Goal: Transaction & Acquisition: Book appointment/travel/reservation

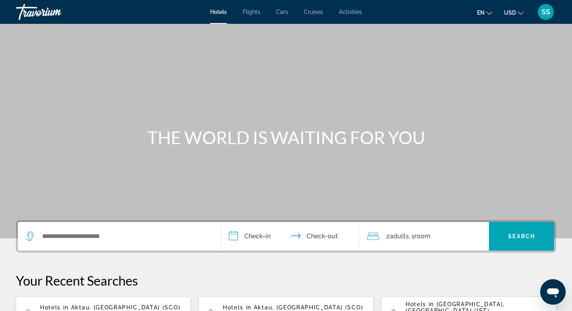
click at [356, 13] on span "Activities" at bounding box center [350, 12] width 23 height 6
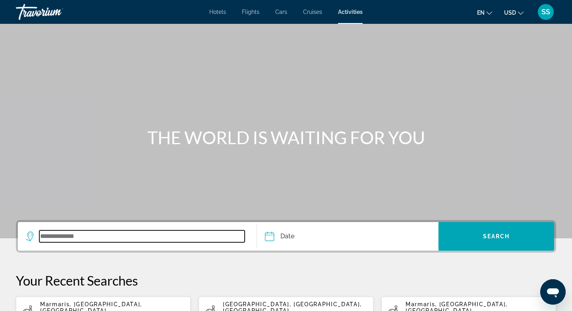
click at [60, 235] on input "Search widget" at bounding box center [141, 236] width 205 height 12
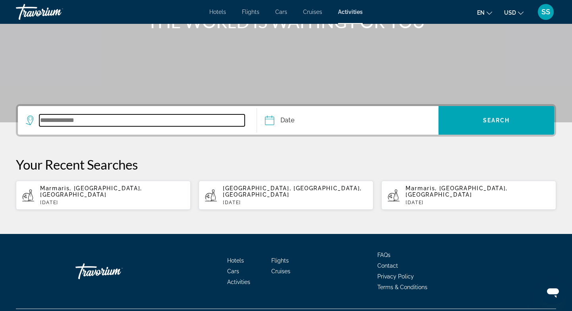
scroll to position [130, 0]
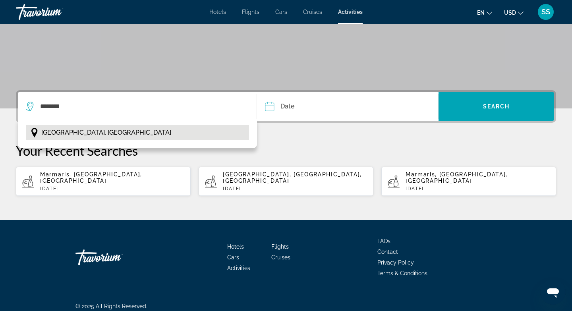
click at [94, 139] on button "Istanbul, Turkey" at bounding box center [137, 132] width 223 height 15
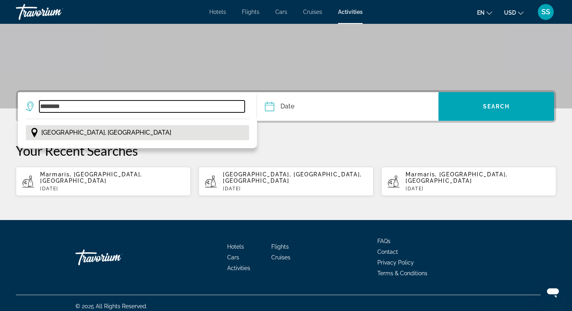
type input "**********"
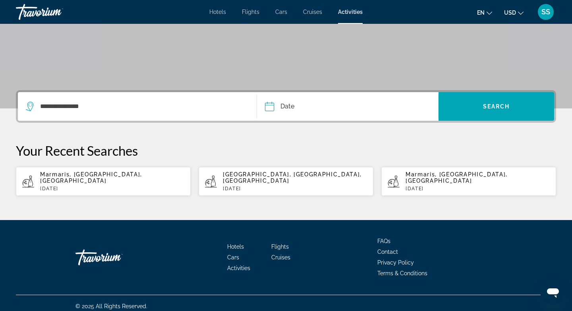
click at [287, 107] on input "Date" at bounding box center [308, 107] width 90 height 31
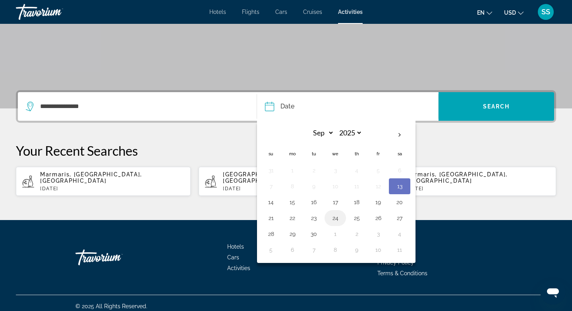
click at [334, 218] on button "24" at bounding box center [335, 217] width 13 height 11
type input "**********"
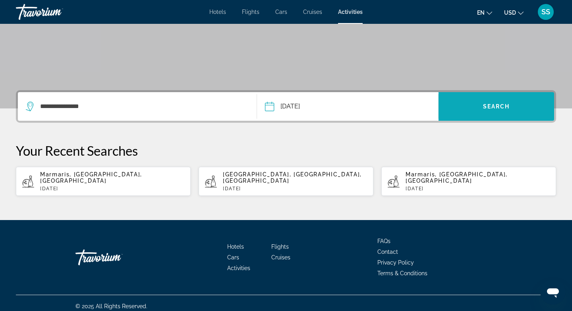
click at [512, 108] on span "Search widget" at bounding box center [496, 106] width 116 height 19
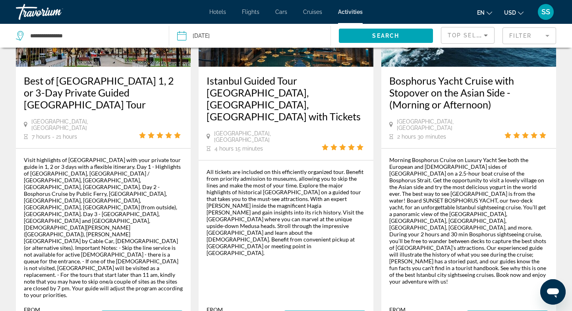
scroll to position [524, 0]
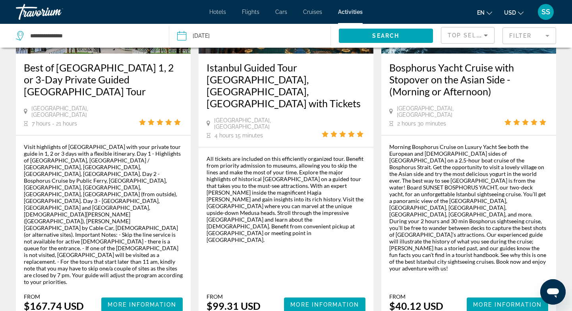
click at [458, 36] on span "Top Sellers" at bounding box center [469, 35] width 45 height 6
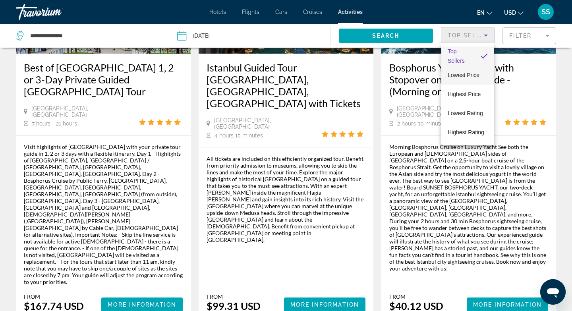
click at [464, 78] on span "Lowest Price" at bounding box center [463, 75] width 32 height 10
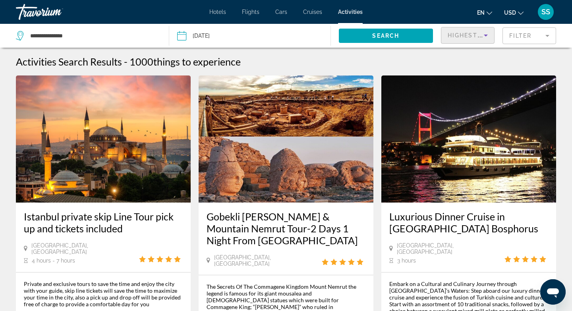
click at [457, 37] on span "Highest Rating" at bounding box center [475, 35] width 57 height 6
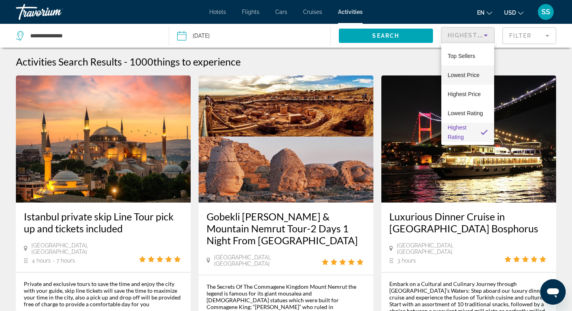
click at [454, 73] on span "Lowest Price" at bounding box center [463, 75] width 32 height 6
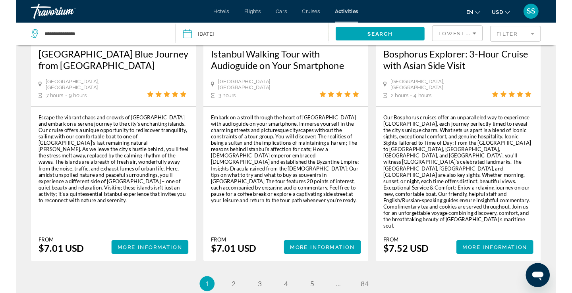
scroll to position [1259, 0]
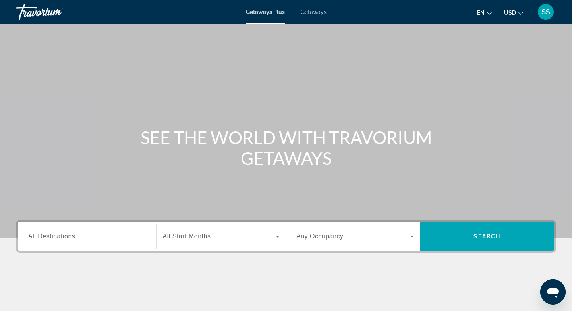
click at [313, 11] on span "Getaways" at bounding box center [314, 12] width 26 height 6
click at [96, 234] on input "Destination All Destinations" at bounding box center [87, 237] width 118 height 10
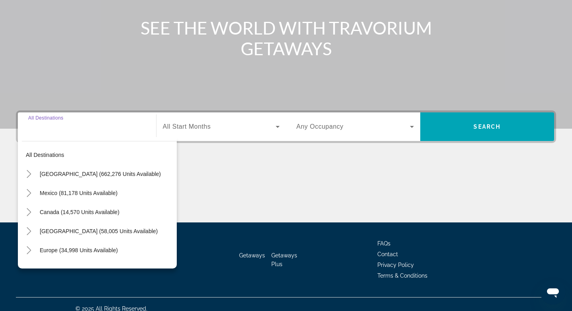
scroll to position [118, 0]
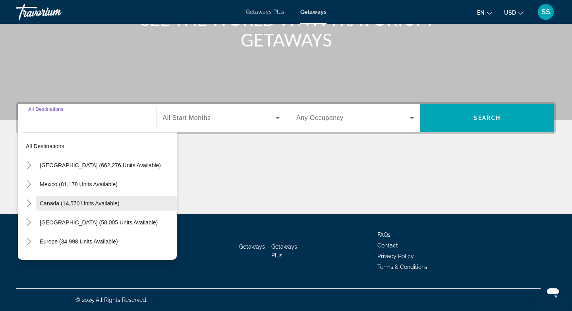
click at [174, 203] on span "Search widget" at bounding box center [106, 203] width 141 height 19
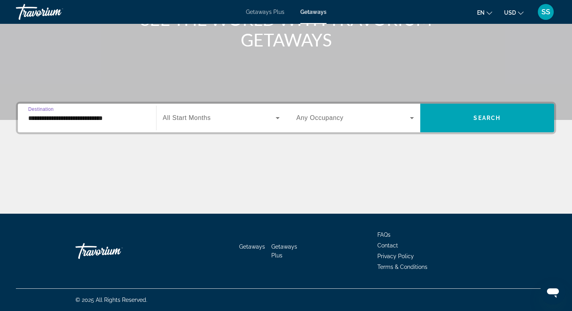
click at [130, 119] on input "**********" at bounding box center [87, 119] width 118 height 10
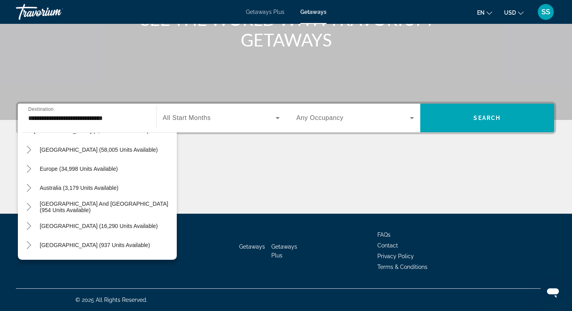
scroll to position [108, 0]
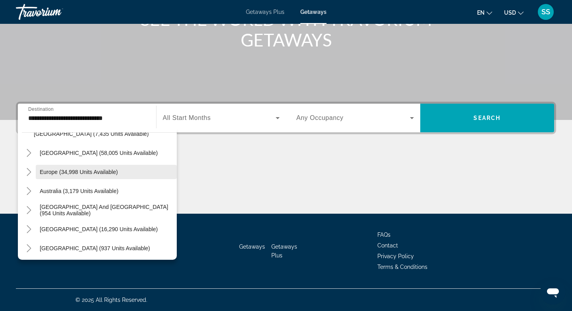
click at [87, 172] on span "Europe (34,998 units available)" at bounding box center [79, 172] width 78 height 6
type input "**********"
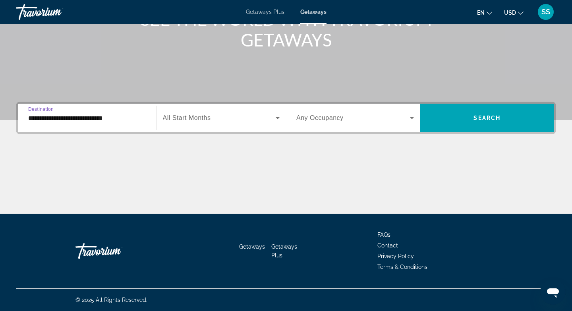
click at [361, 119] on span "Search widget" at bounding box center [353, 118] width 114 height 10
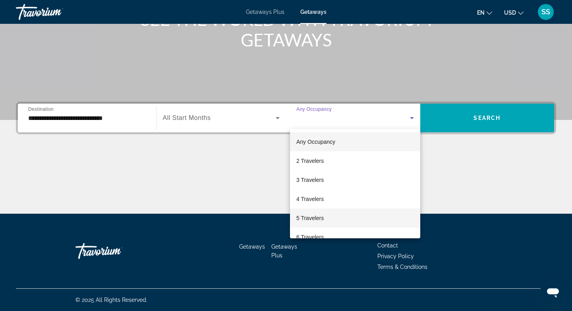
click at [314, 215] on span "5 Travelers" at bounding box center [309, 218] width 27 height 10
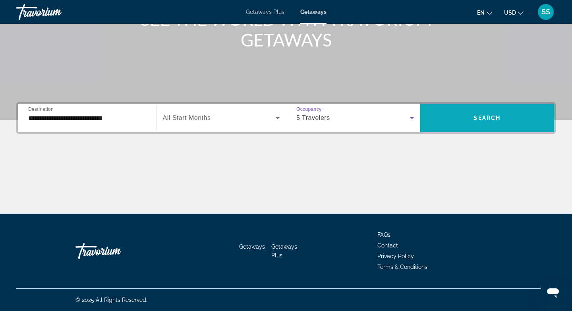
click at [495, 117] on span "Search" at bounding box center [486, 118] width 27 height 6
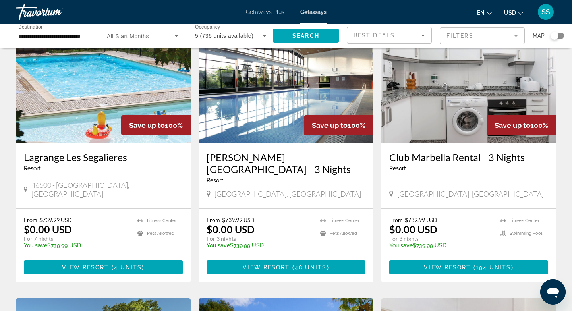
scroll to position [603, 0]
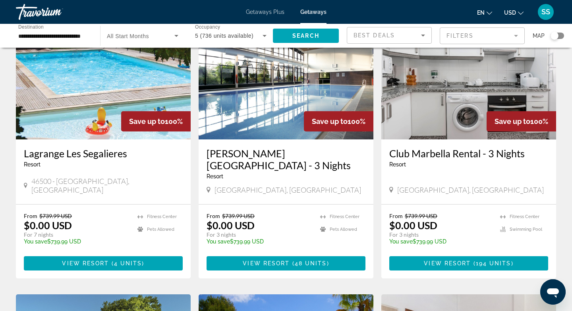
click at [559, 35] on div "Search widget" at bounding box center [556, 36] width 13 height 6
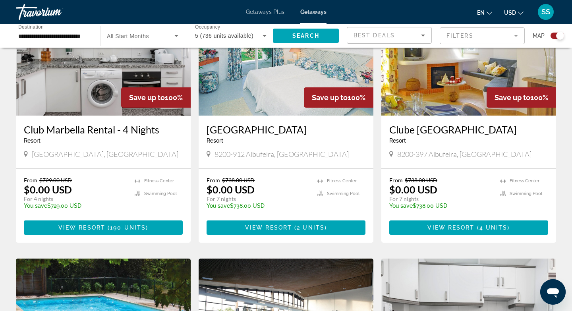
scroll to position [850, 0]
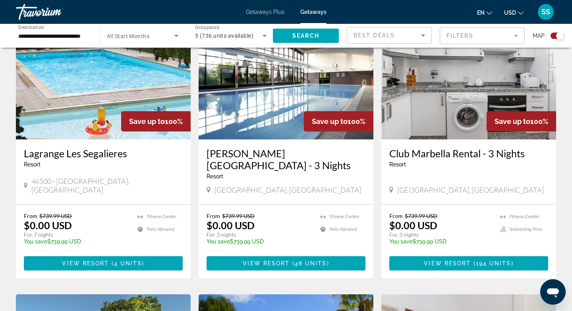
click at [551, 36] on div "Search widget" at bounding box center [556, 36] width 13 height 6
click at [264, 15] on span "Getaways Plus" at bounding box center [265, 12] width 39 height 6
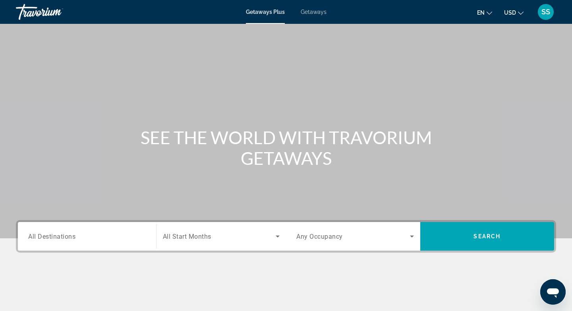
click at [312, 13] on span "Getaways" at bounding box center [314, 12] width 26 height 6
click at [104, 240] on input "Destination All Destinations" at bounding box center [87, 237] width 118 height 10
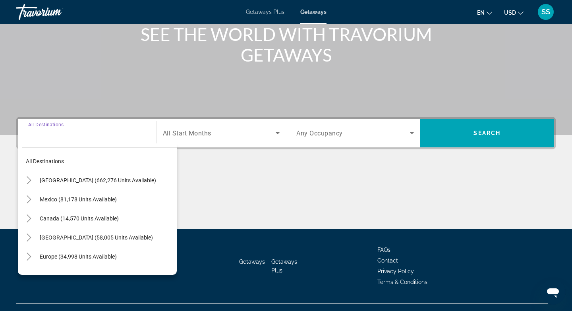
scroll to position [118, 0]
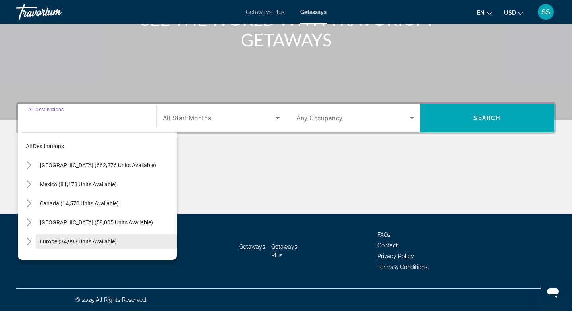
click at [102, 240] on span "Europe (34,998 units available)" at bounding box center [78, 241] width 77 height 6
type input "**********"
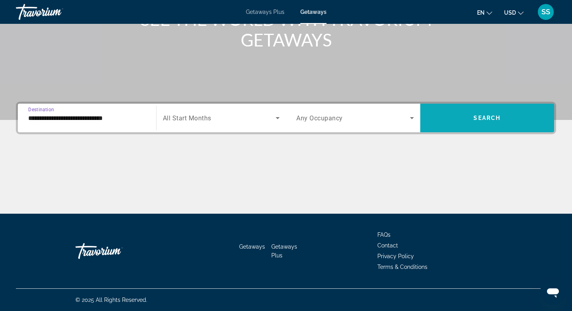
click at [503, 114] on span "Search widget" at bounding box center [487, 117] width 134 height 19
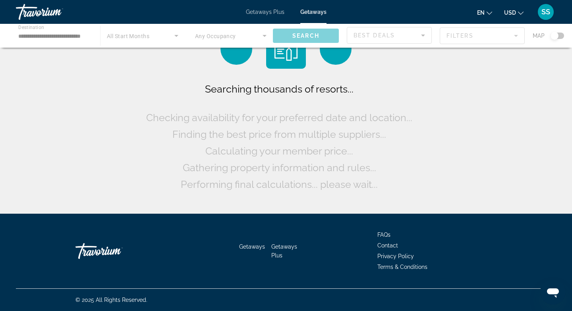
click at [560, 37] on div "Main content" at bounding box center [286, 36] width 572 height 24
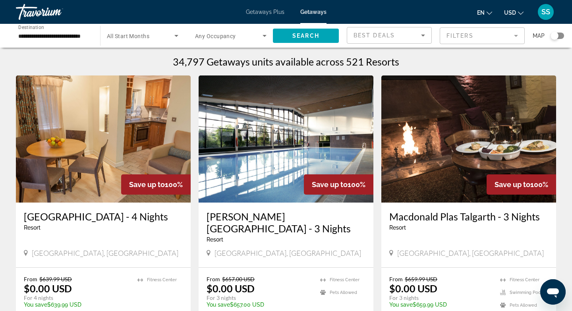
click at [561, 35] on div "Search widget" at bounding box center [556, 36] width 13 height 6
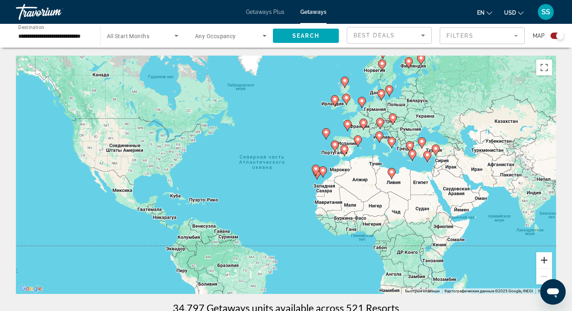
click at [544, 258] on button "Увеличить" at bounding box center [544, 260] width 16 height 16
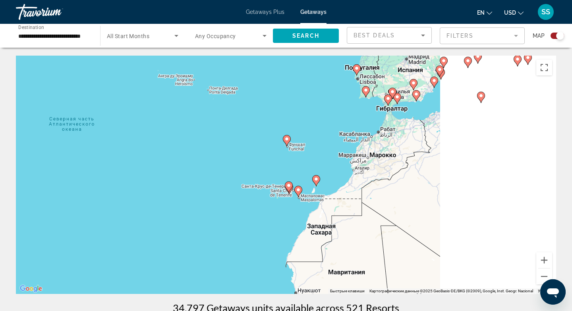
drag, startPoint x: 486, startPoint y: 193, endPoint x: 351, endPoint y: 195, distance: 134.6
click at [351, 195] on div "Чтобы активировать перетаскивание с помощью клавиатуры, нажмите Alt + Ввод. Пос…" at bounding box center [286, 175] width 540 height 238
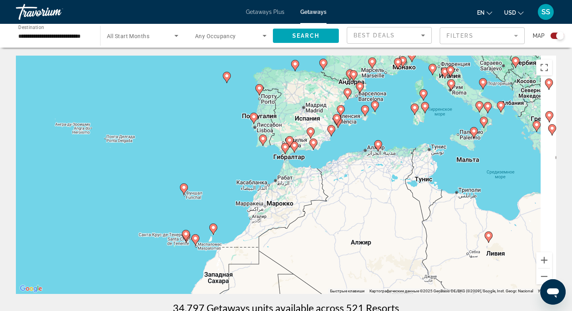
drag, startPoint x: 447, startPoint y: 151, endPoint x: 372, endPoint y: 193, distance: 86.2
click at [372, 193] on div "Чтобы активировать перетаскивание с помощью клавиатуры, нажмите Alt + Ввод. Пос…" at bounding box center [286, 175] width 540 height 238
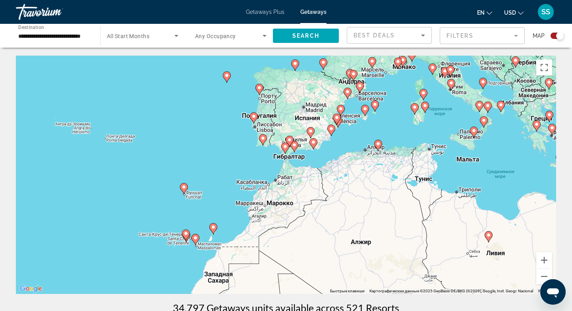
click at [360, 85] on image "Main content" at bounding box center [359, 85] width 5 height 5
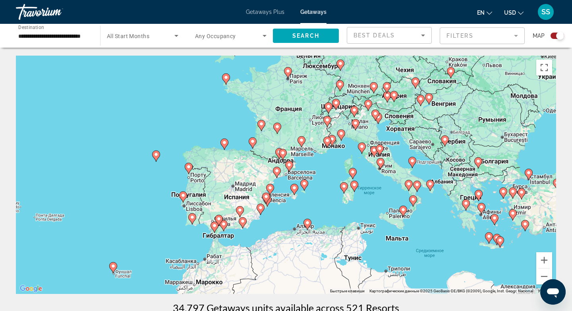
click at [289, 165] on image "Main content" at bounding box center [289, 164] width 5 height 5
click at [287, 164] on image "Main content" at bounding box center [289, 164] width 5 height 5
type input "**********"
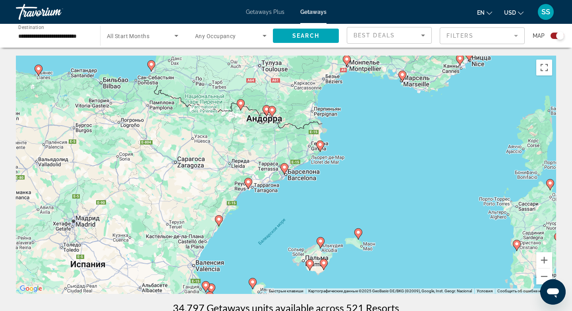
click at [287, 167] on icon "Main content" at bounding box center [284, 169] width 7 height 10
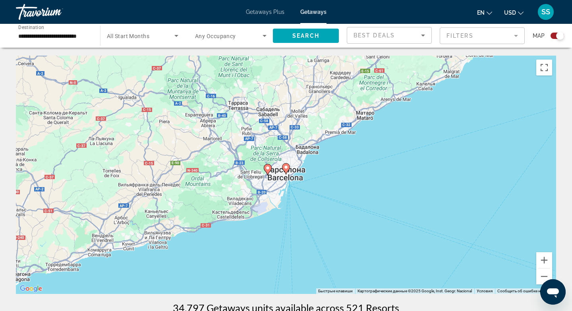
click at [266, 169] on image "Main content" at bounding box center [267, 168] width 5 height 5
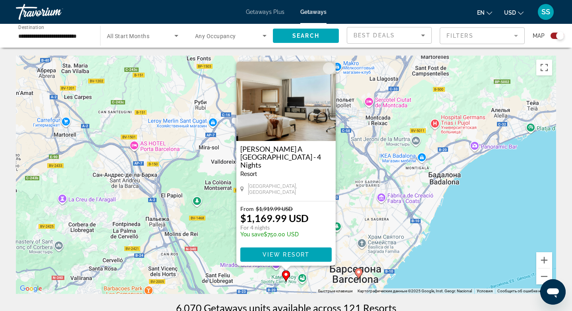
click at [358, 272] on image "Main content" at bounding box center [358, 272] width 5 height 5
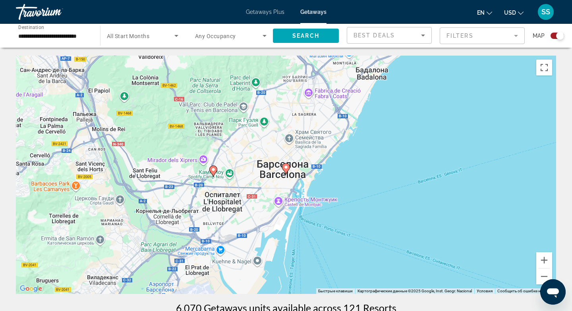
click at [285, 169] on image "Main content" at bounding box center [285, 167] width 5 height 5
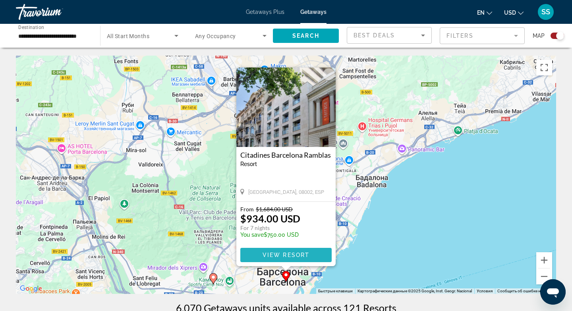
click at [298, 254] on span "View Resort" at bounding box center [285, 255] width 47 height 6
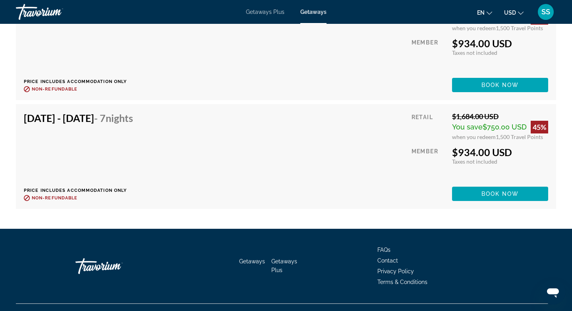
scroll to position [1978, 0]
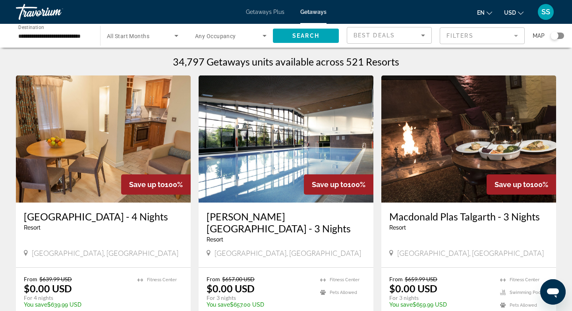
click at [559, 37] on div "Search widget" at bounding box center [556, 36] width 13 height 6
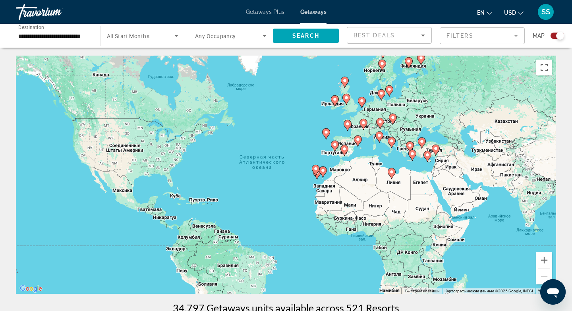
click at [381, 94] on image "Main content" at bounding box center [381, 93] width 5 height 5
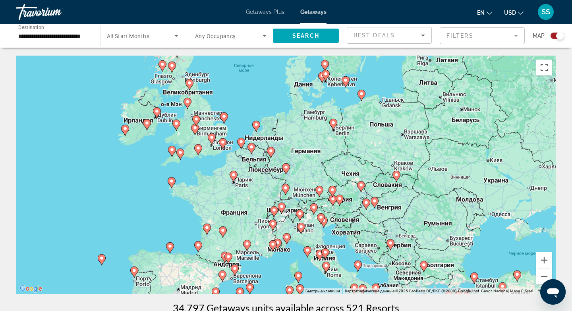
click at [344, 79] on image "Main content" at bounding box center [345, 80] width 5 height 5
type input "**********"
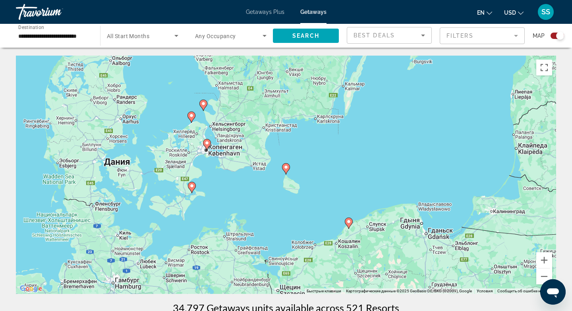
click at [207, 144] on image "Main content" at bounding box center [206, 143] width 5 height 5
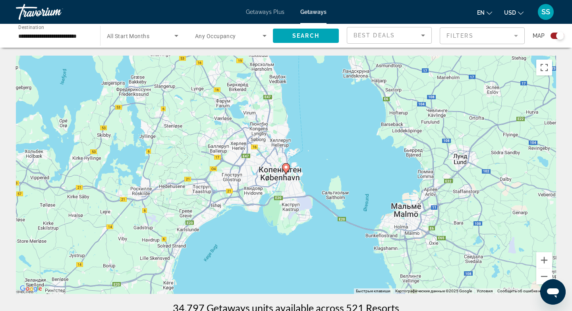
click at [287, 168] on image "Main content" at bounding box center [285, 167] width 5 height 5
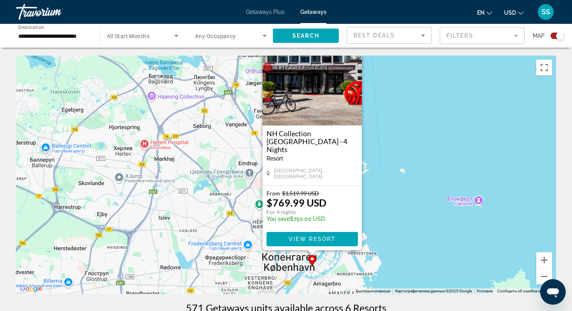
drag, startPoint x: 137, startPoint y: 102, endPoint x: 166, endPoint y: 84, distance: 33.5
click at [166, 84] on div "Чтобы активировать перетаскивание с помощью клавиатуры, нажмите Alt + Ввод. Пос…" at bounding box center [286, 175] width 540 height 238
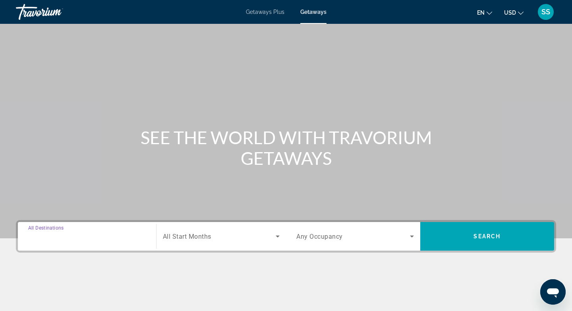
click at [109, 240] on input "Destination All Destinations" at bounding box center [87, 237] width 118 height 10
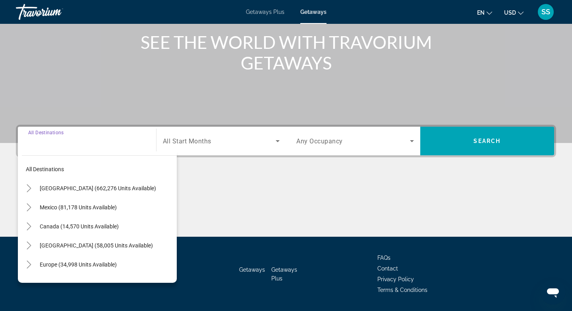
scroll to position [118, 0]
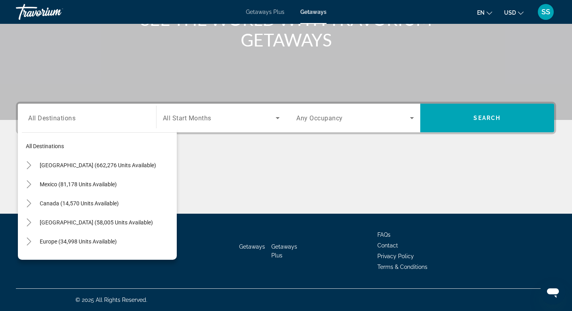
drag, startPoint x: 174, startPoint y: 205, endPoint x: 180, endPoint y: 162, distance: 43.6
click at [180, 162] on div "Destination All Destinations All destinations United States (662,276 units avai…" at bounding box center [286, 158] width 572 height 112
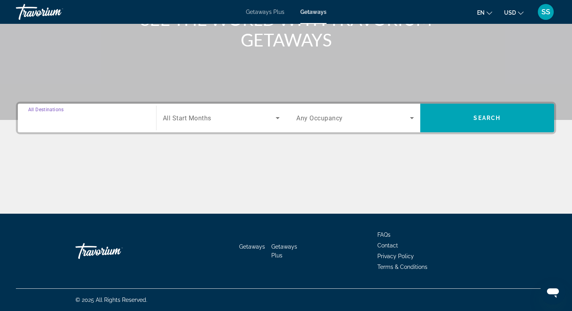
click at [100, 116] on input "Destination All Destinations" at bounding box center [87, 119] width 118 height 10
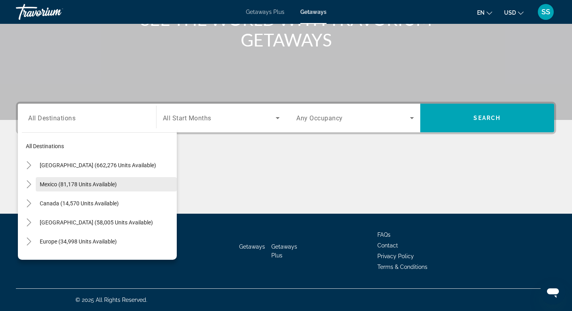
drag, startPoint x: 173, startPoint y: 145, endPoint x: 169, endPoint y: 189, distance: 44.2
click at [169, 189] on mat-tree "All destinations United States (662,276 units available) Mexico (81,178 units a…" at bounding box center [99, 261] width 155 height 248
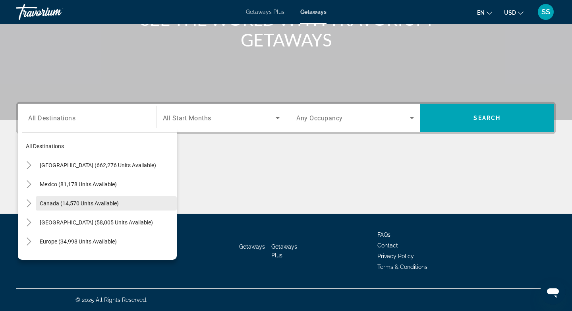
drag, startPoint x: 75, startPoint y: 241, endPoint x: 176, endPoint y: 199, distance: 109.6
click at [176, 199] on mat-tree "All destinations United States (662,276 units available) Mexico (81,178 units a…" at bounding box center [99, 261] width 155 height 248
click at [212, 192] on div "Main content" at bounding box center [286, 184] width 540 height 60
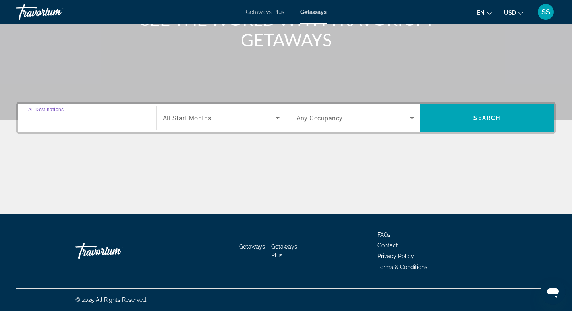
click at [131, 122] on input "Destination All Destinations" at bounding box center [87, 119] width 118 height 10
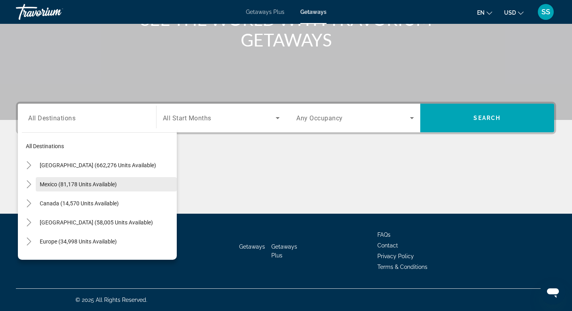
drag, startPoint x: 173, startPoint y: 141, endPoint x: 171, endPoint y: 192, distance: 51.3
click at [171, 193] on mat-tree "All destinations United States (662,276 units available) Mexico (81,178 units a…" at bounding box center [99, 261] width 155 height 248
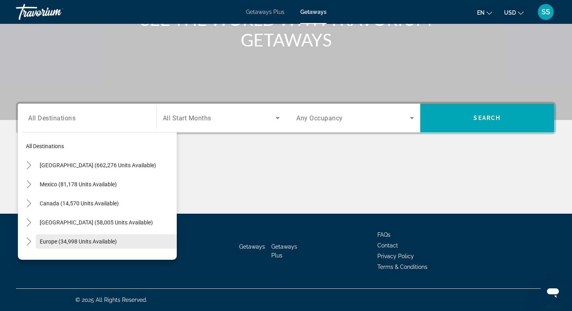
drag, startPoint x: 175, startPoint y: 190, endPoint x: 175, endPoint y: 236, distance: 46.5
click at [175, 236] on mat-tree "All destinations United States (662,276 units available) Mexico (81,178 units a…" at bounding box center [99, 261] width 155 height 248
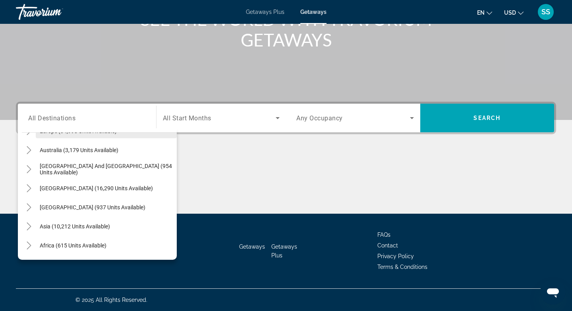
scroll to position [111, 0]
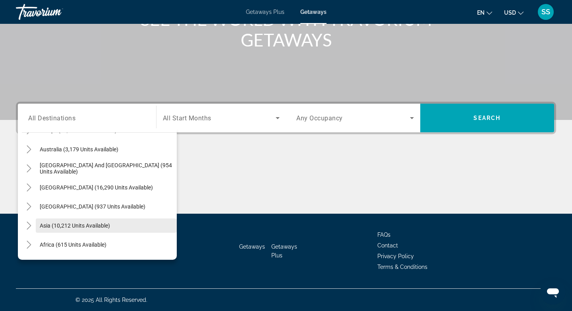
drag, startPoint x: 174, startPoint y: 236, endPoint x: 109, endPoint y: 226, distance: 65.4
click at [109, 226] on mat-tree "All destinations United States (662,276 units available) Mexico (81,178 units a…" at bounding box center [99, 149] width 155 height 248
click at [109, 226] on span "Asia (10,212 units available)" at bounding box center [75, 225] width 70 height 6
type input "**********"
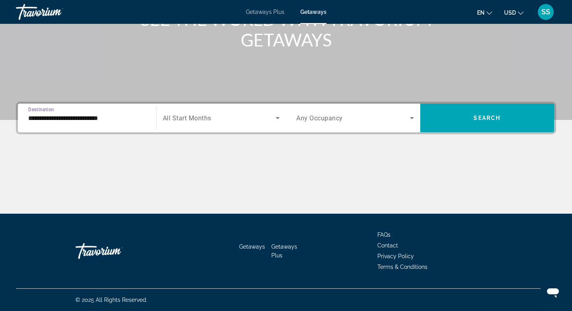
click at [344, 115] on span "Search widget" at bounding box center [353, 118] width 114 height 10
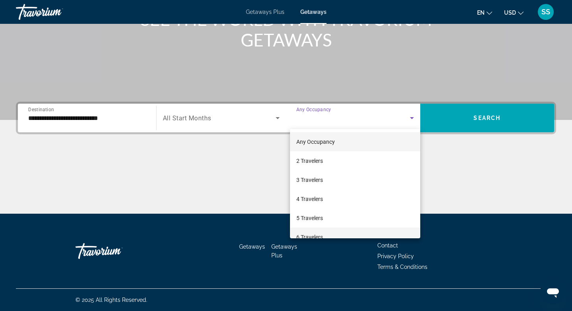
click at [308, 233] on span "6 Travelers" at bounding box center [309, 237] width 27 height 10
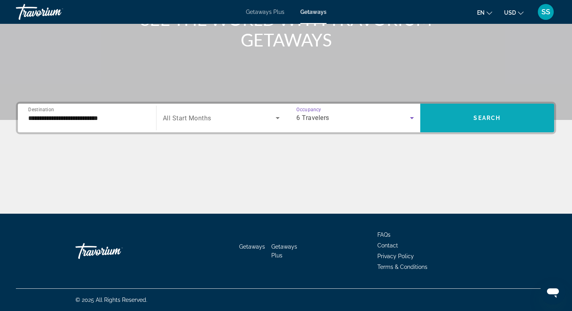
click at [488, 114] on span "Search widget" at bounding box center [487, 117] width 134 height 19
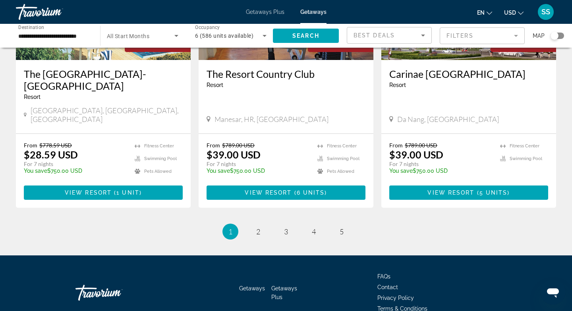
scroll to position [1009, 0]
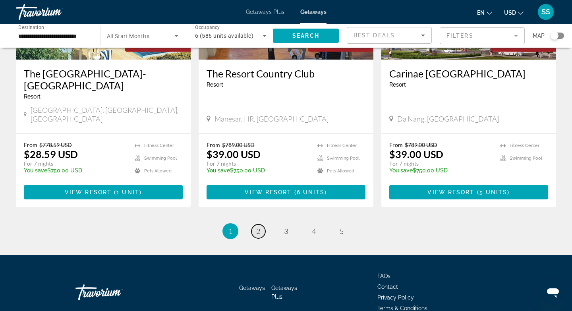
click at [259, 224] on link "page 2" at bounding box center [258, 231] width 14 height 14
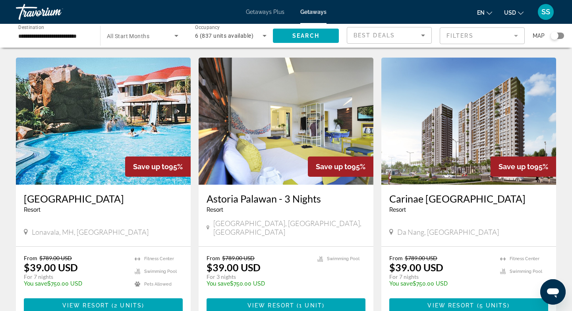
scroll to position [318, 0]
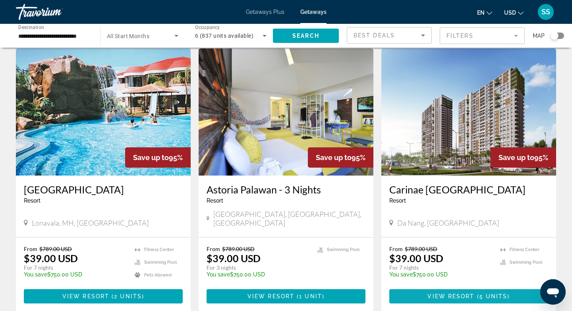
click at [443, 293] on span "View Resort" at bounding box center [450, 296] width 47 height 6
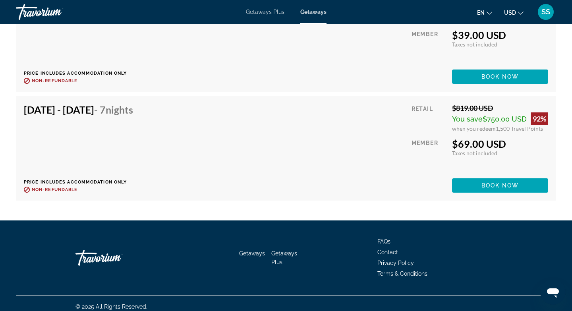
scroll to position [1512, 0]
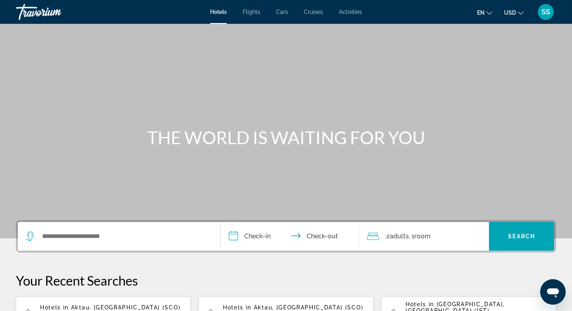
click at [255, 13] on span "Flights" at bounding box center [251, 12] width 17 height 6
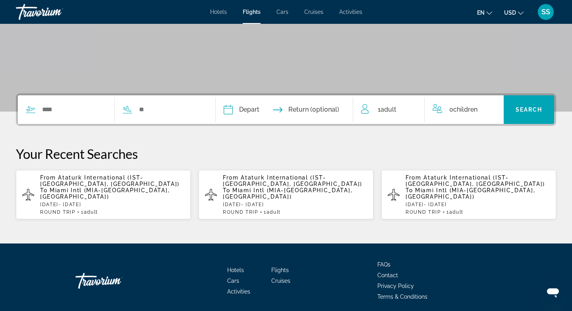
scroll to position [127, 0]
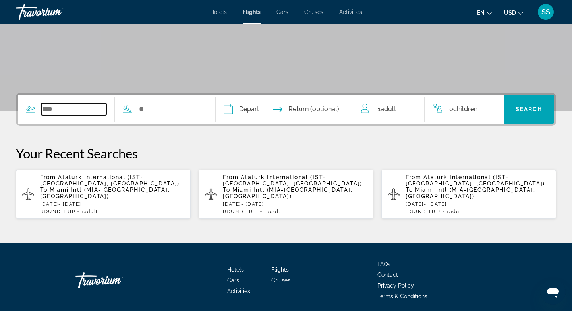
click at [62, 108] on input "Search widget" at bounding box center [73, 109] width 65 height 12
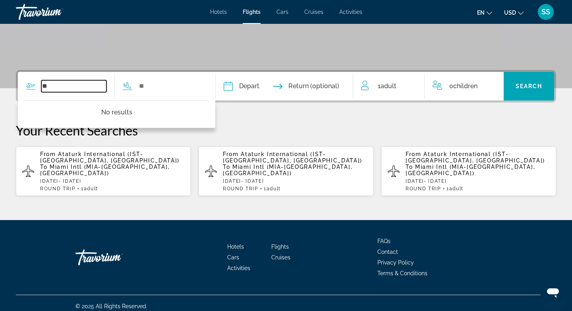
type input "**"
click at [122, 164] on p "From Ataturk International (IST-[GEOGRAPHIC_DATA], [GEOGRAPHIC_DATA]) To [GEOGR…" at bounding box center [112, 163] width 144 height 25
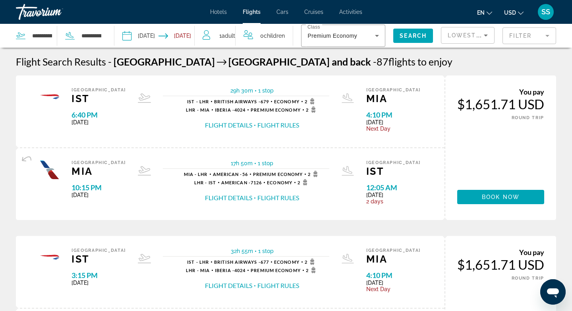
click at [147, 33] on input "Depart date: Nov 17, 2025" at bounding box center [139, 37] width 39 height 26
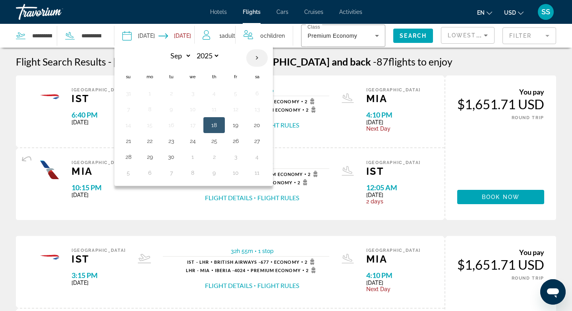
click at [258, 59] on th "Next month" at bounding box center [256, 57] width 21 height 17
click at [257, 57] on th "Next month" at bounding box center [256, 57] width 21 height 17
select select "**"
click at [125, 110] on button "7" at bounding box center [128, 109] width 13 height 11
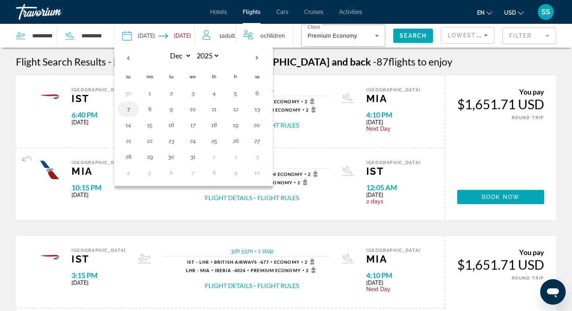
type input "**********"
select select "**"
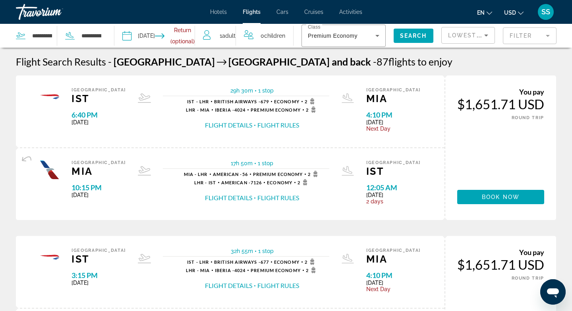
click at [172, 35] on input "Return date" at bounding box center [179, 37] width 40 height 26
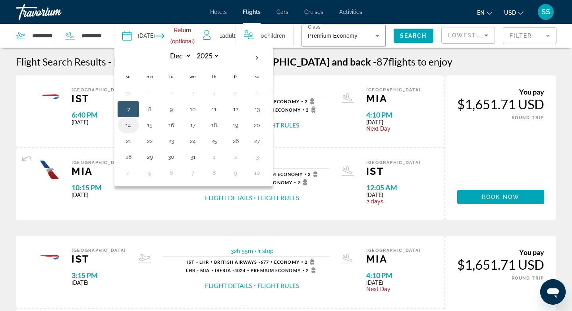
click at [127, 125] on button "14" at bounding box center [128, 124] width 13 height 11
type input "**********"
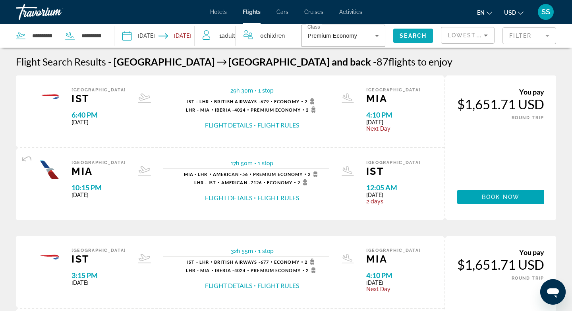
click at [411, 37] on span "Search" at bounding box center [412, 36] width 27 height 6
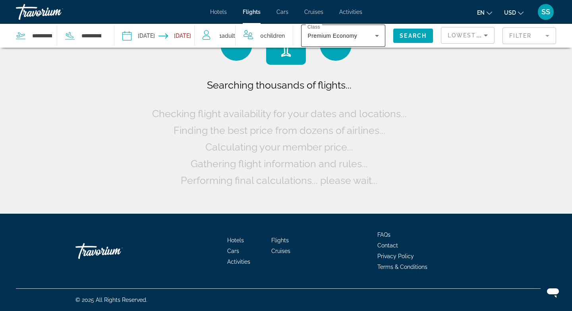
click at [346, 33] on span "Premium Economy" at bounding box center [332, 36] width 50 height 6
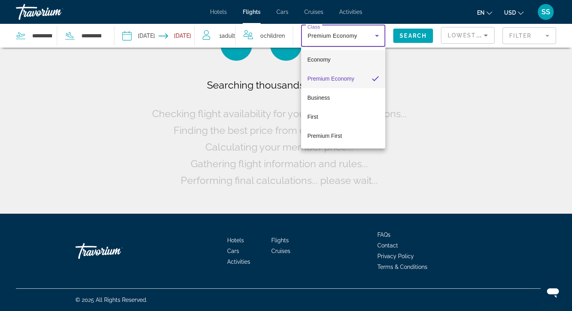
click at [328, 58] on span "Economy" at bounding box center [318, 59] width 23 height 6
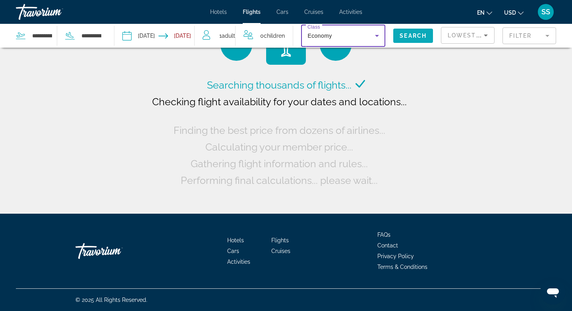
click at [411, 35] on span "Search" at bounding box center [412, 36] width 27 height 6
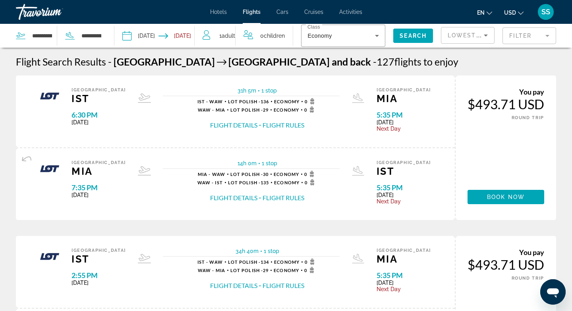
click at [258, 123] on div "Flight Details Flight Rules" at bounding box center [256, 125] width 119 height 9
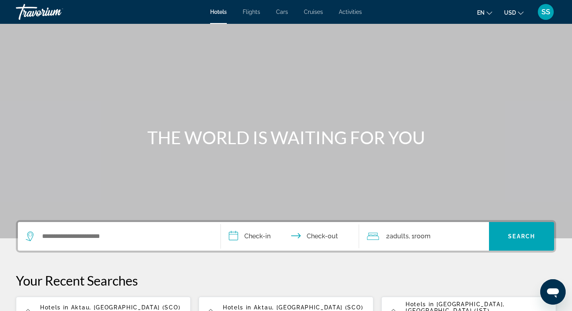
click at [311, 13] on span "Cruises" at bounding box center [313, 12] width 19 height 6
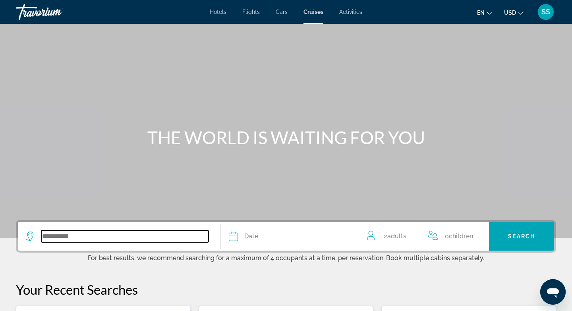
click at [79, 233] on input "Search widget" at bounding box center [124, 236] width 167 height 12
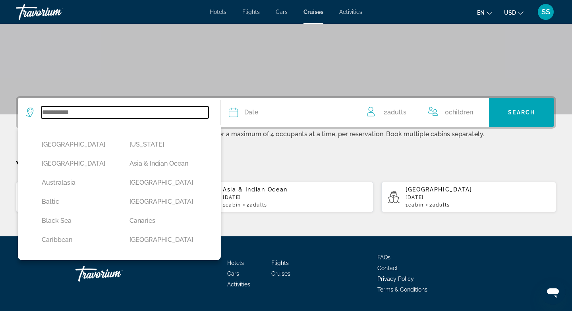
scroll to position [146, 0]
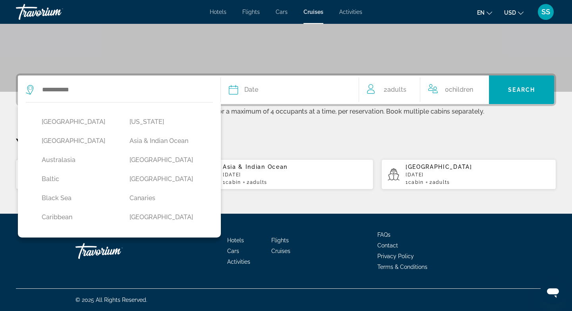
click at [211, 168] on div "Africa Alaska Antarctica Asia & Indian Ocean Australasia Bahamas Baltic Bermuda…" at bounding box center [119, 171] width 187 height 123
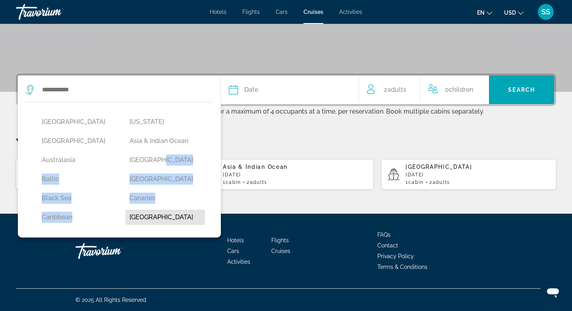
drag, startPoint x: 210, startPoint y: 156, endPoint x: 197, endPoint y: 210, distance: 54.9
click at [197, 210] on div "Africa Alaska Antarctica Asia & Indian Ocean Australasia Bahamas Baltic Bermuda…" at bounding box center [119, 171] width 187 height 123
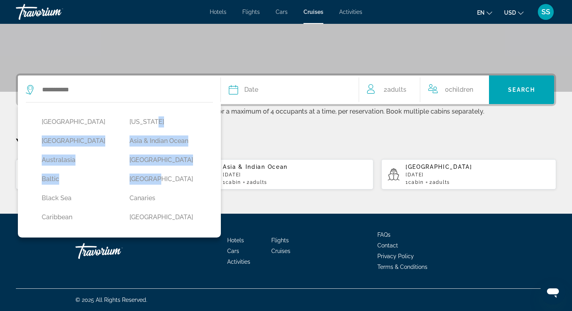
drag, startPoint x: 211, startPoint y: 120, endPoint x: 216, endPoint y: 186, distance: 65.7
click at [216, 186] on div "Africa Alaska Antarctica Asia & Indian Ocean Australasia Bahamas Baltic Bermuda…" at bounding box center [119, 169] width 203 height 135
click at [164, 141] on button "Asia & Indian Ocean" at bounding box center [165, 140] width 80 height 15
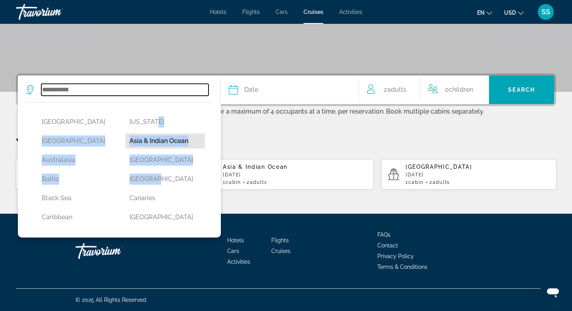
type input "**********"
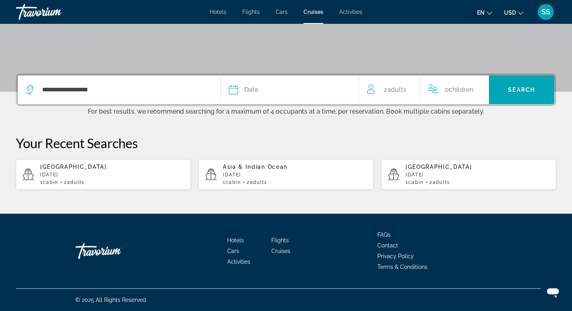
click at [276, 91] on div "Date" at bounding box center [290, 89] width 122 height 11
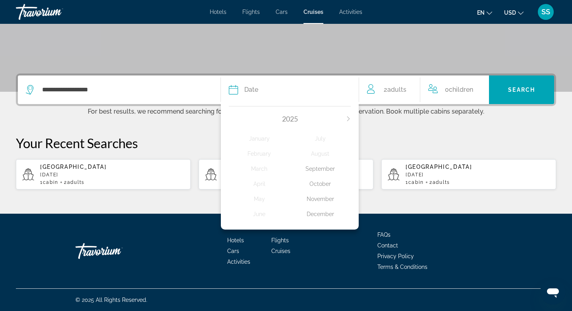
click at [346, 119] on icon "Next month" at bounding box center [348, 118] width 5 height 5
click at [257, 181] on div "April" at bounding box center [259, 184] width 61 height 14
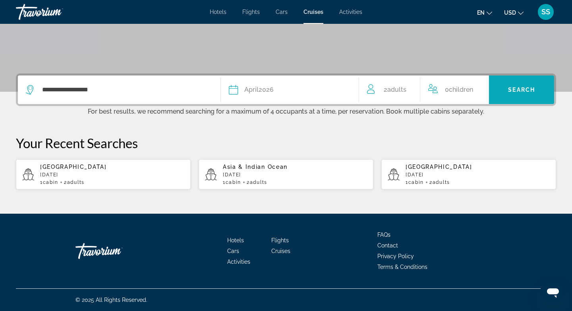
click at [504, 90] on span "Search widget" at bounding box center [521, 89] width 65 height 19
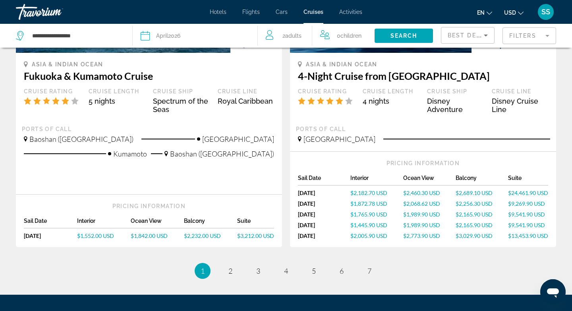
scroll to position [796, 0]
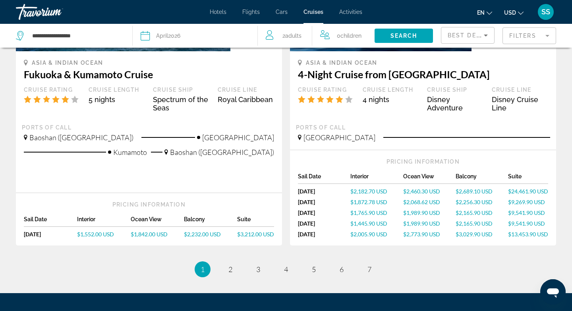
click at [357, 13] on span "Activities" at bounding box center [350, 12] width 23 height 6
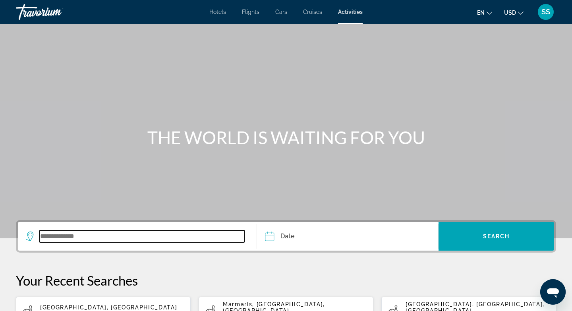
click at [173, 237] on input "Search widget" at bounding box center [141, 236] width 205 height 12
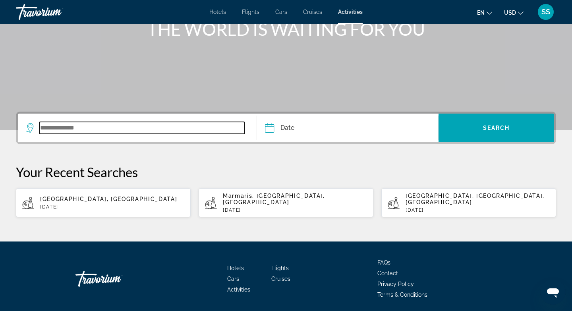
scroll to position [130, 0]
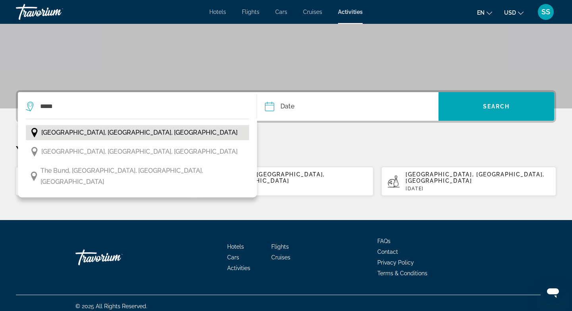
click at [77, 128] on span "Shanghai, Eastern China, China" at bounding box center [139, 132] width 196 height 11
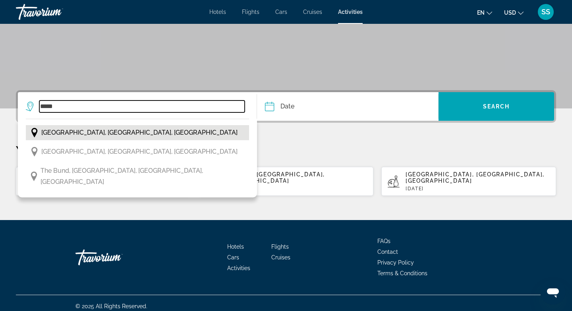
type input "**********"
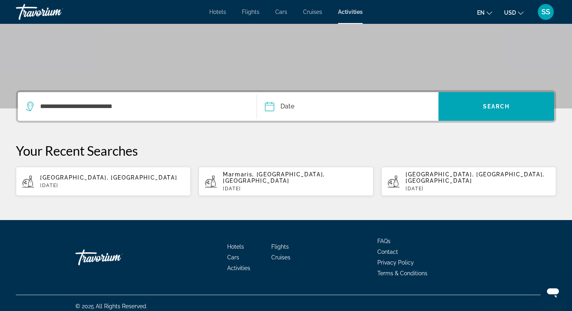
click at [333, 104] on input "Date" at bounding box center [308, 107] width 90 height 31
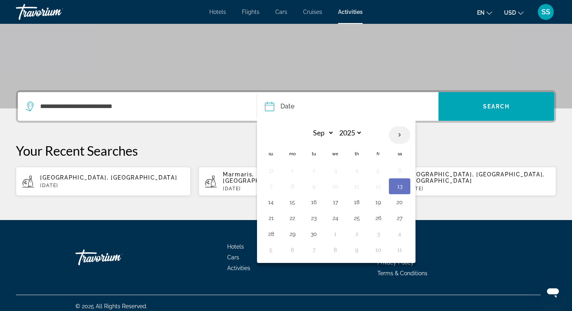
click at [402, 135] on th "Next month" at bounding box center [399, 134] width 21 height 17
click at [271, 134] on th "Previous month" at bounding box center [270, 134] width 21 height 17
select select "**"
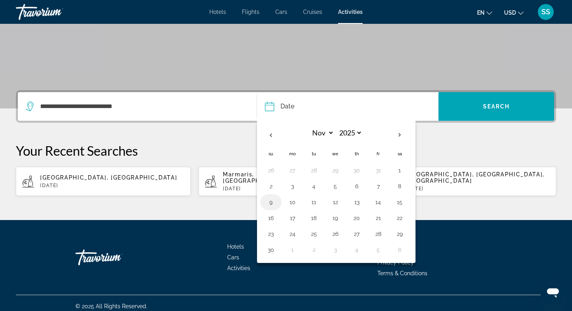
click at [271, 199] on button "9" at bounding box center [270, 202] width 13 height 11
type input "**********"
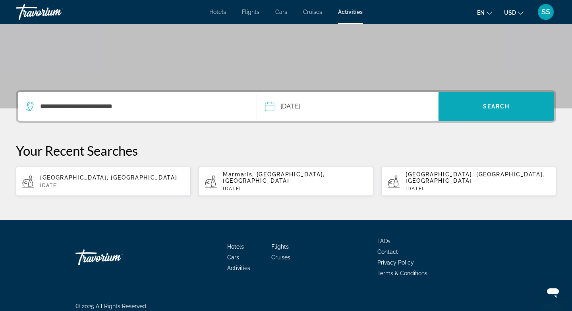
click at [473, 107] on span "Search widget" at bounding box center [496, 106] width 116 height 19
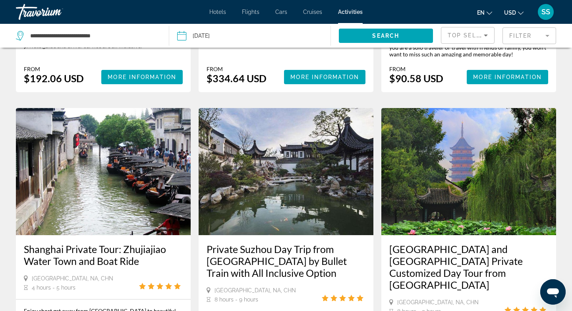
scroll to position [333, 0]
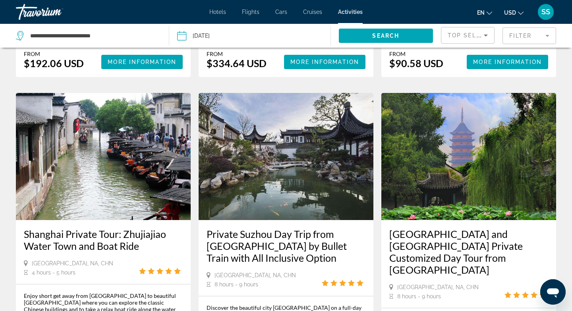
click at [470, 35] on span "Top Sellers" at bounding box center [469, 35] width 45 height 6
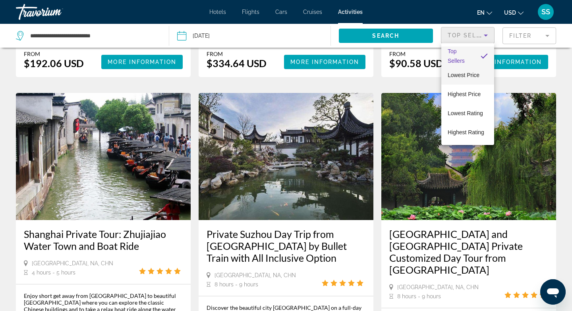
click at [461, 73] on span "Lowest Price" at bounding box center [463, 75] width 32 height 6
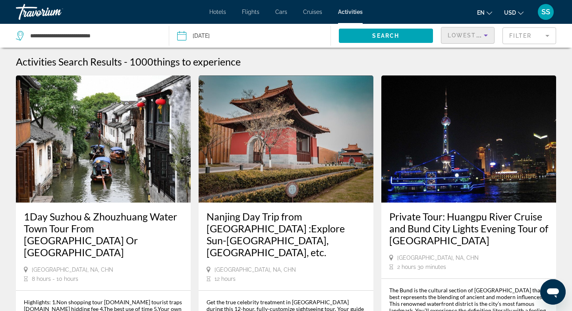
click at [373, 204] on div "Nanjing Day Trip from Shanghai :Explore Sun-Yatsen Tomb,Old city wall, etc. Sha…" at bounding box center [286, 246] width 175 height 88
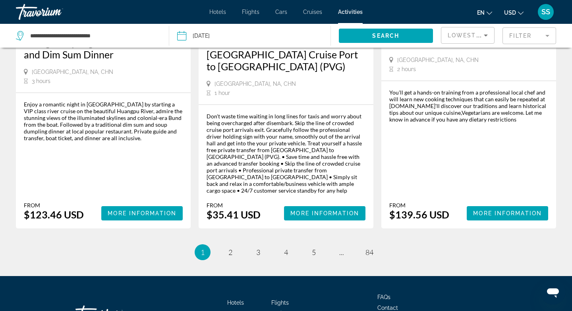
scroll to position [1265, 0]
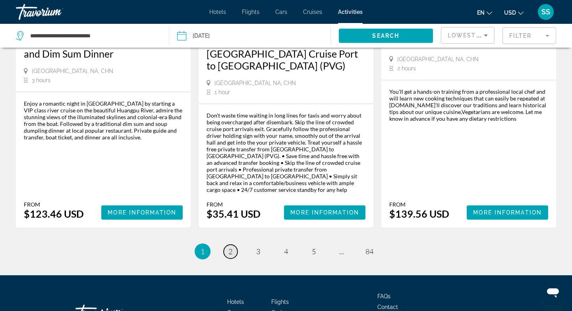
click at [232, 247] on span "2" at bounding box center [230, 251] width 4 height 9
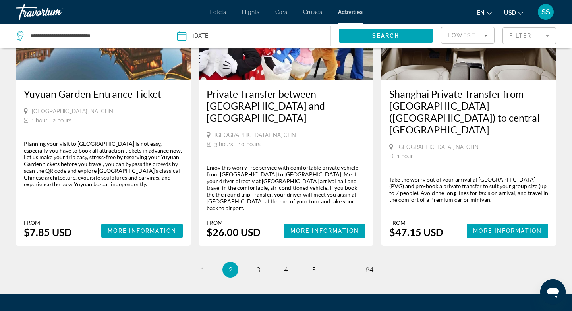
scroll to position [1175, 0]
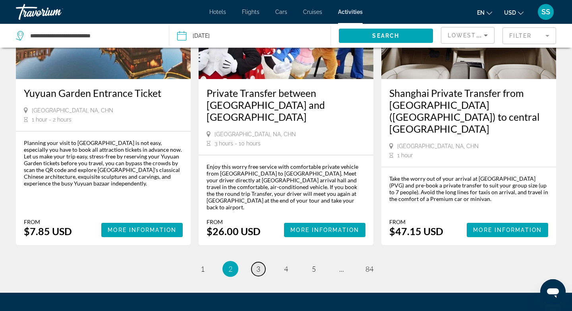
click at [256, 264] on span "3" at bounding box center [258, 268] width 4 height 9
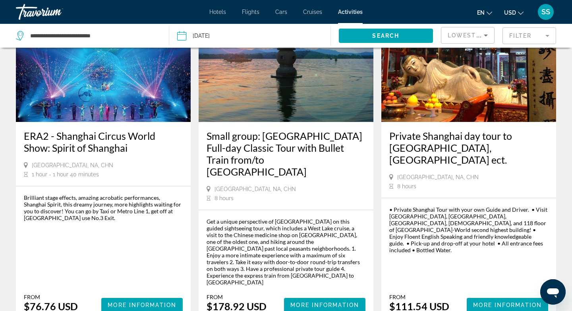
scroll to position [476, 0]
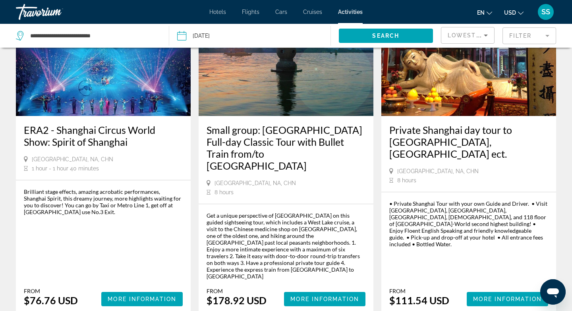
click at [520, 35] on mat-form-field "Filter" at bounding box center [529, 35] width 54 height 17
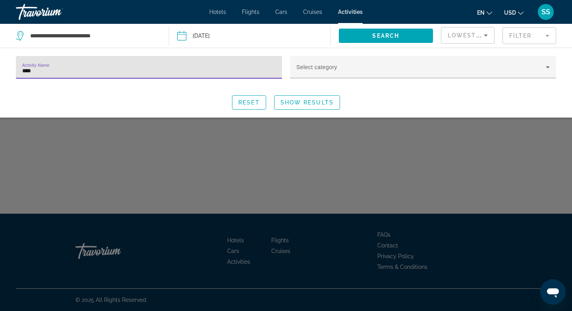
type input "*****"
click at [309, 102] on span "Show Results" at bounding box center [306, 102] width 53 height 6
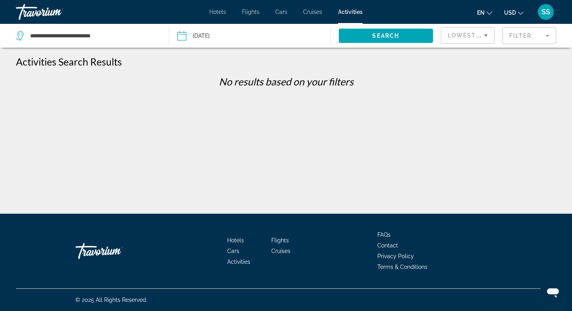
click at [522, 37] on mat-form-field "Filter" at bounding box center [529, 35] width 54 height 17
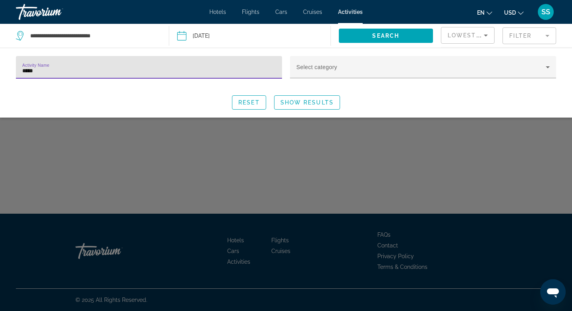
click at [241, 72] on input "*****" at bounding box center [148, 71] width 253 height 10
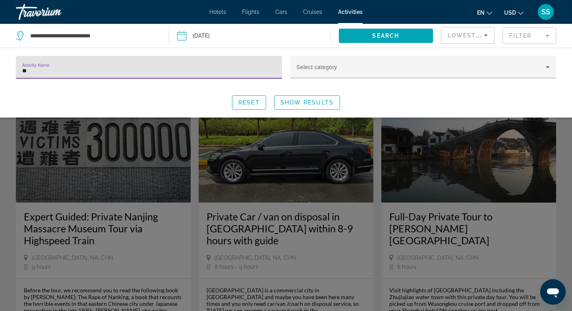
type input "*"
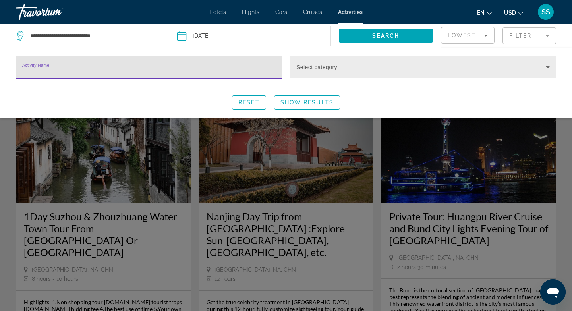
click at [390, 66] on span "Search widget" at bounding box center [420, 71] width 249 height 10
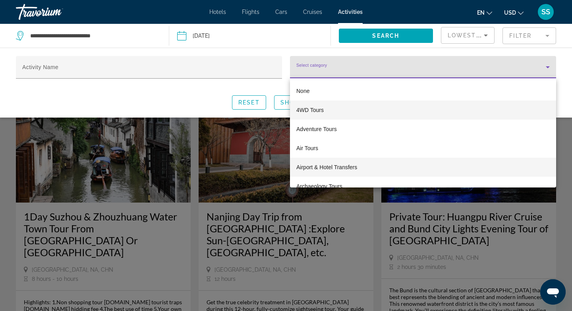
click at [344, 168] on span "Airport & Hotel Transfers" at bounding box center [326, 167] width 61 height 10
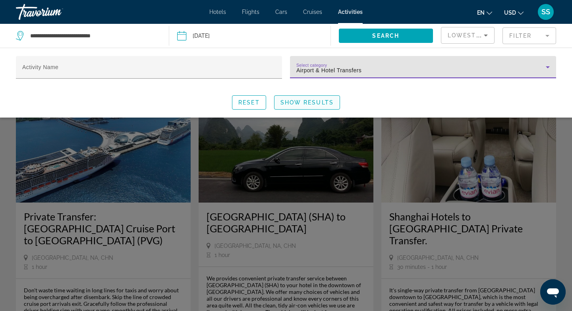
click at [299, 102] on span "Show Results" at bounding box center [306, 102] width 53 height 6
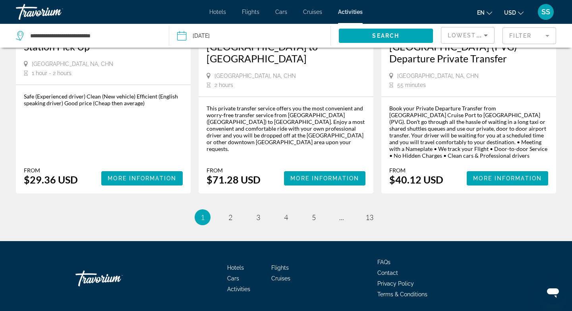
scroll to position [1207, 0]
